Goal: Task Accomplishment & Management: Use online tool/utility

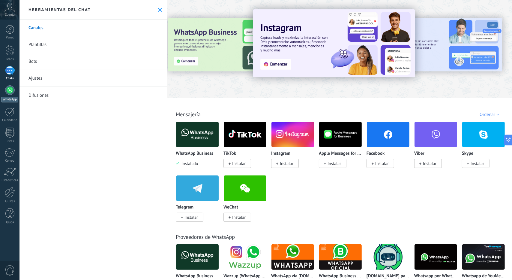
click at [7, 91] on div at bounding box center [10, 90] width 10 height 10
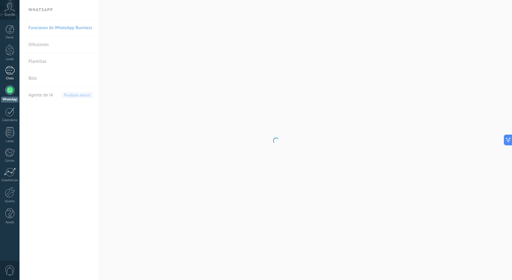
click at [7, 73] on div "1" at bounding box center [10, 70] width 10 height 9
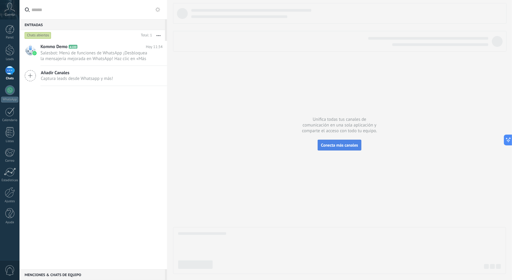
click at [343, 146] on span "Conecta más canales" at bounding box center [339, 144] width 37 height 5
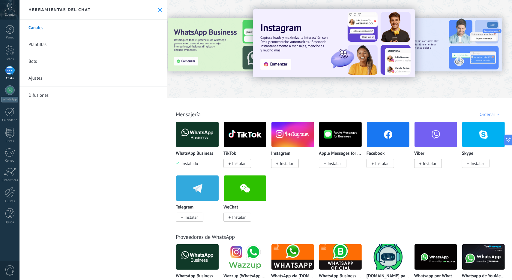
click at [190, 131] on img at bounding box center [197, 134] width 43 height 29
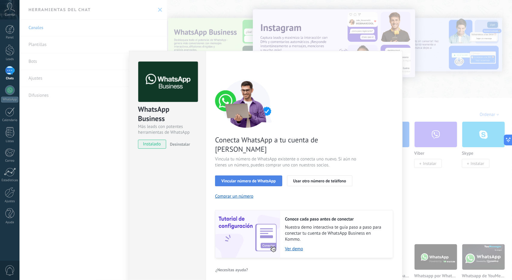
click at [259, 178] on span "Vincular número de WhatsApp" at bounding box center [248, 180] width 54 height 4
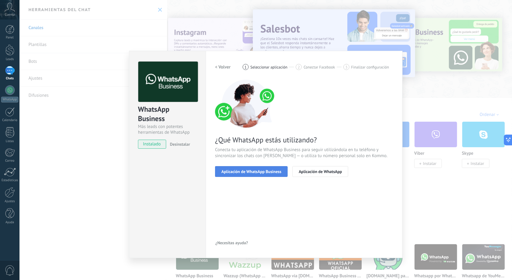
click at [261, 175] on button "Aplicación de WhatsApp Business" at bounding box center [251, 171] width 73 height 11
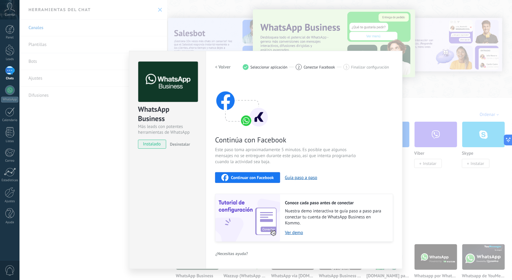
click at [270, 178] on span "Continuar con Facebook" at bounding box center [252, 177] width 43 height 4
click at [153, 142] on span "instalado" at bounding box center [151, 143] width 27 height 9
click at [92, 192] on div "WhatsApp Business Más leads con potentes herramientas de WhatsApp instalado Des…" at bounding box center [265, 140] width 492 height 280
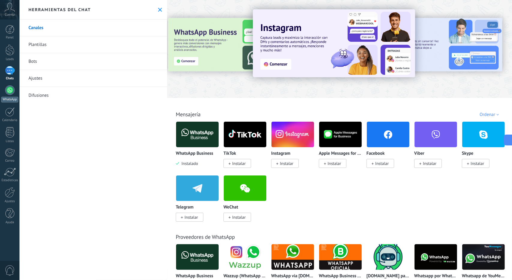
click at [9, 91] on div at bounding box center [10, 90] width 10 height 10
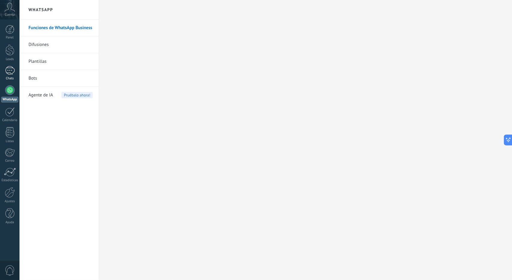
click at [8, 70] on div "1" at bounding box center [10, 70] width 10 height 9
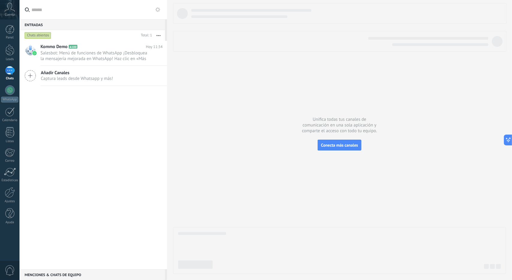
click at [157, 6] on button at bounding box center [157, 9] width 7 height 7
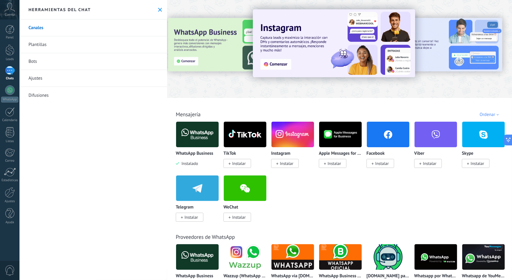
click at [391, 144] on img at bounding box center [388, 134] width 43 height 29
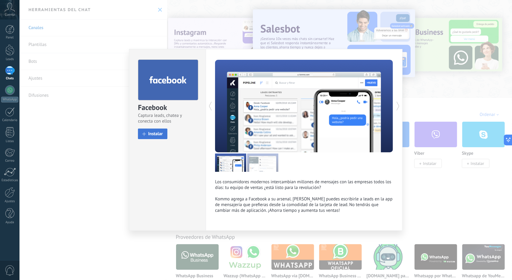
click at [149, 133] on span "Instalar" at bounding box center [155, 133] width 15 height 4
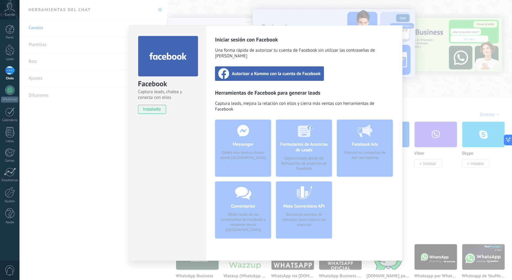
click at [143, 108] on span "instalado" at bounding box center [151, 109] width 27 height 9
click at [144, 109] on span "instalado" at bounding box center [151, 109] width 27 height 9
click at [271, 70] on span "Autorizar a Kommo con la cuenta de Facebook" at bounding box center [276, 73] width 89 height 6
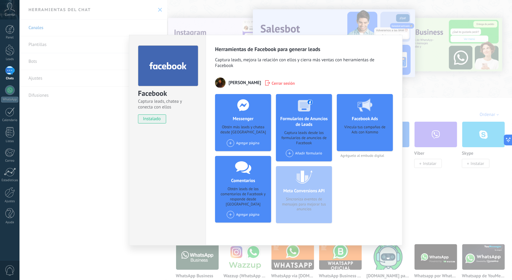
click at [430, 192] on div "Facebook Captura leads, chatea y conecta con ellos instalado Desinstalar Herram…" at bounding box center [265, 140] width 492 height 280
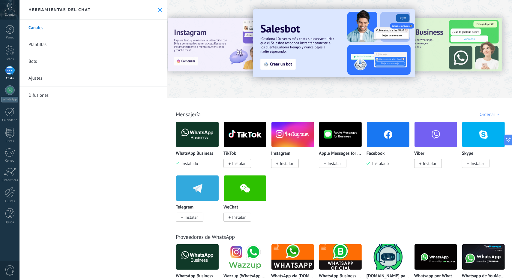
click at [202, 134] on img at bounding box center [197, 134] width 43 height 29
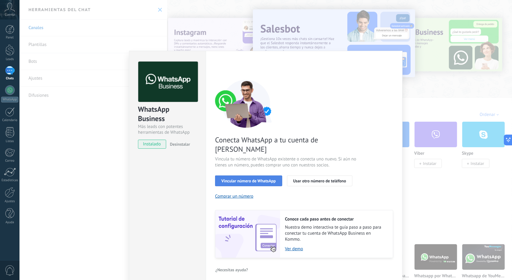
click at [237, 178] on span "Vincular número de WhatsApp" at bounding box center [248, 180] width 54 height 4
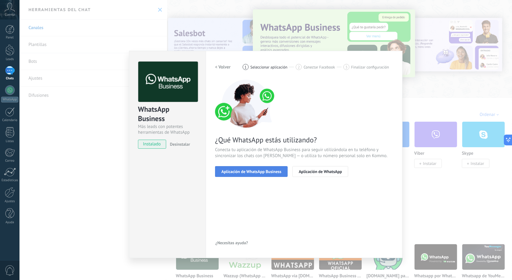
click at [255, 173] on span "Aplicación de WhatsApp Business" at bounding box center [251, 171] width 60 height 4
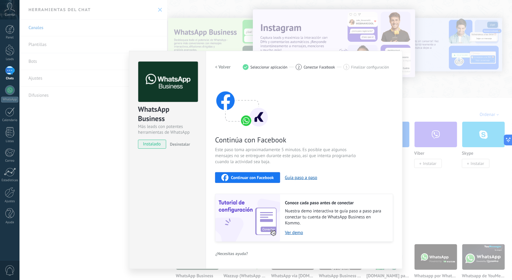
click at [246, 176] on span "Continuar con Facebook" at bounding box center [252, 177] width 43 height 4
click at [100, 164] on div "WhatsApp Business Más leads con potentes herramientas de WhatsApp instalado Des…" at bounding box center [265, 140] width 492 height 280
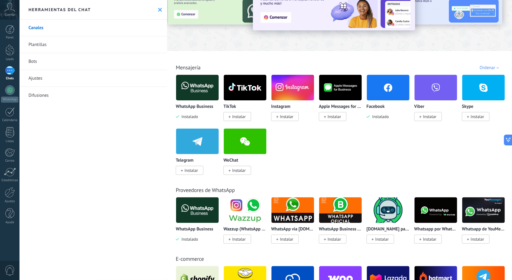
scroll to position [60, 0]
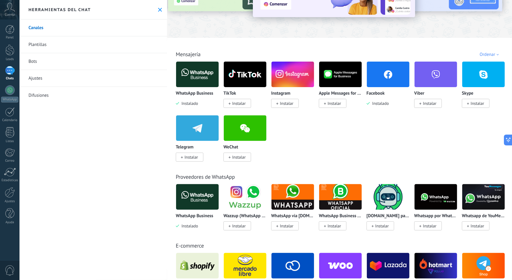
click at [11, 70] on div "1" at bounding box center [10, 70] width 10 height 9
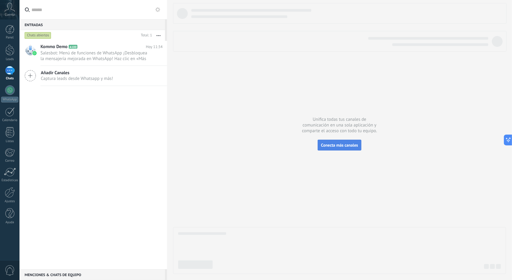
click at [348, 143] on span "Conecta más canales" at bounding box center [339, 144] width 37 height 5
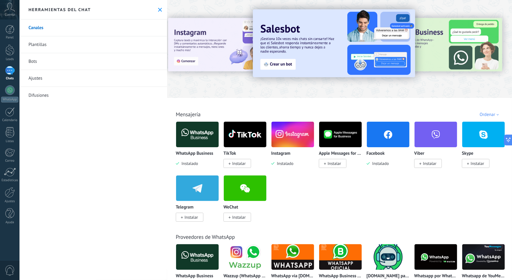
click at [387, 201] on div "WhatsApp Business Instalado TikTok Instalar Instagram Instalado Apple Messages …" at bounding box center [343, 174] width 334 height 107
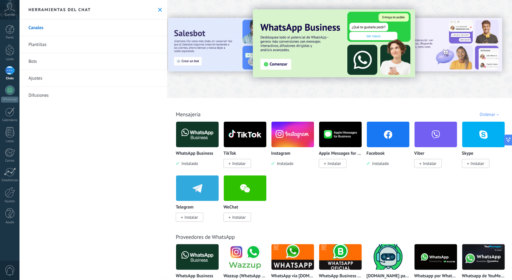
click at [192, 42] on div at bounding box center [192, 49] width 131 height 54
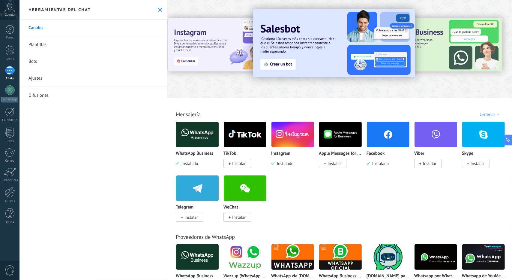
click at [281, 66] on img at bounding box center [334, 43] width 162 height 68
click at [197, 138] on img at bounding box center [197, 134] width 43 height 29
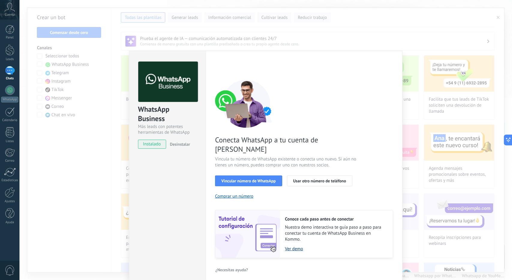
click at [297, 246] on link "Ver demo" at bounding box center [336, 249] width 102 height 6
click at [313, 178] on span "Usar otro número de teléfono" at bounding box center [319, 180] width 53 height 4
